Goal: Transaction & Acquisition: Obtain resource

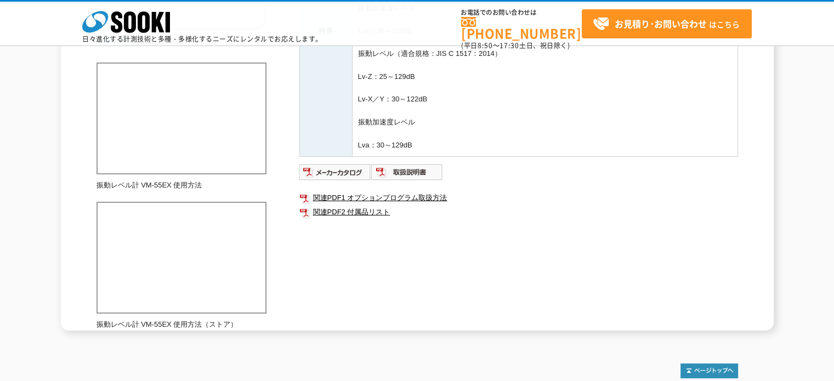
scroll to position [300, 0]
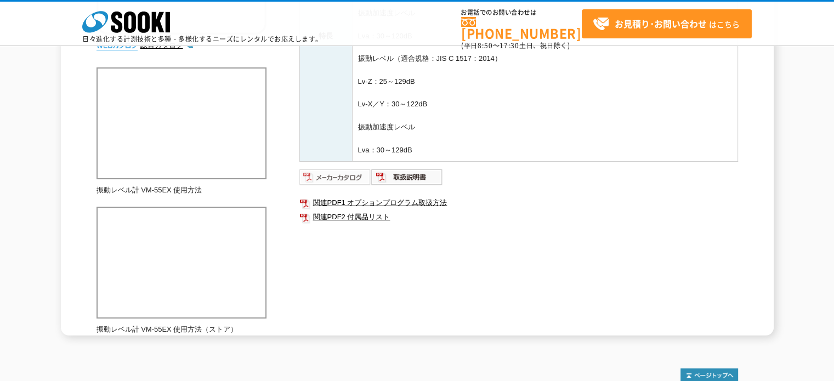
click at [349, 174] on img at bounding box center [335, 177] width 72 height 18
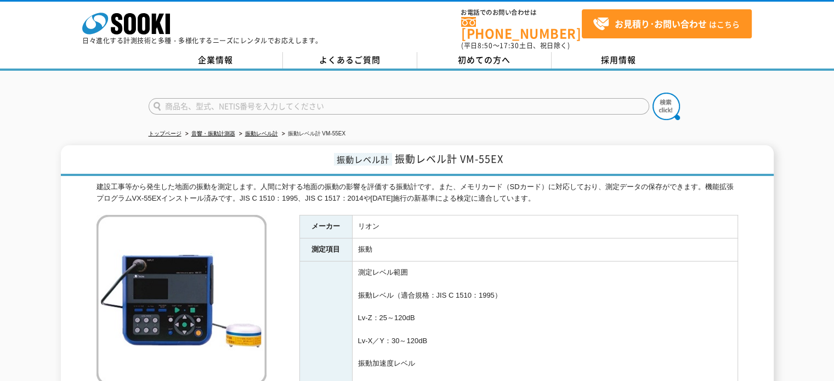
click at [438, 93] on form at bounding box center [417, 108] width 537 height 31
click at [438, 98] on input "text" at bounding box center [399, 106] width 501 height 16
type input "NL-42"
click at [674, 93] on img at bounding box center [665, 106] width 27 height 27
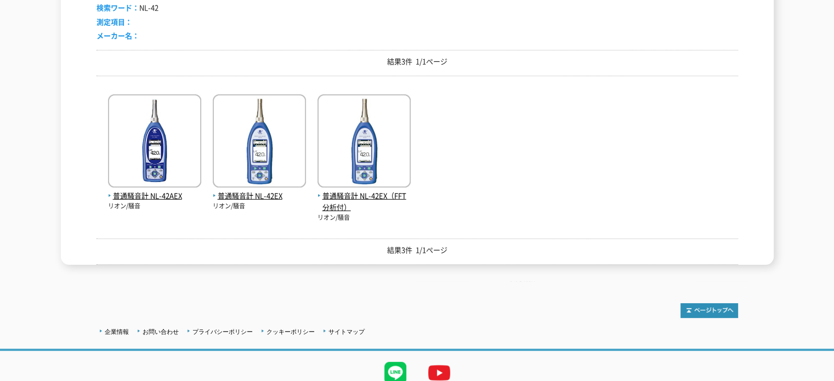
scroll to position [219, 0]
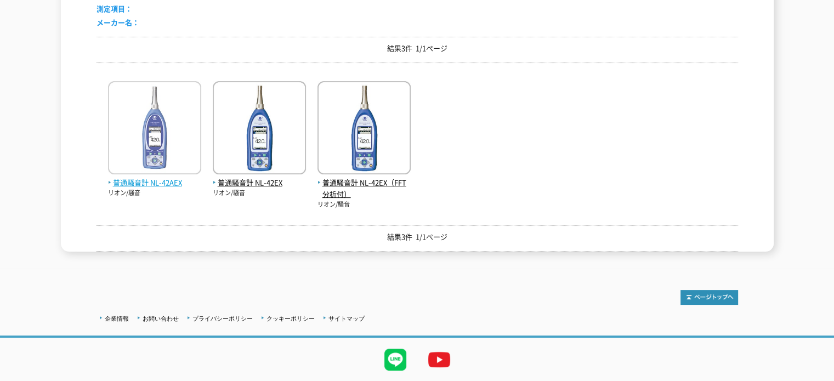
click at [180, 121] on img at bounding box center [154, 129] width 93 height 96
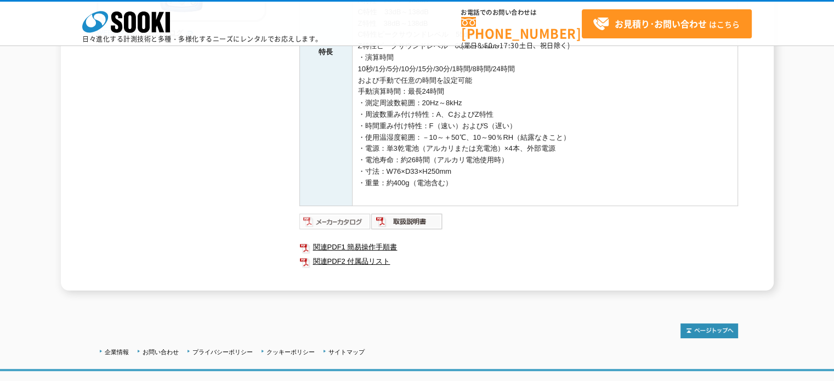
scroll to position [322, 0]
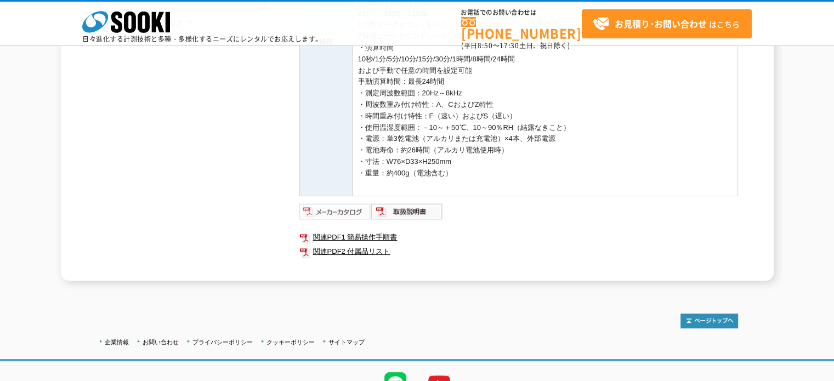
click at [340, 208] on img at bounding box center [335, 212] width 72 height 18
